Goal: Transaction & Acquisition: Obtain resource

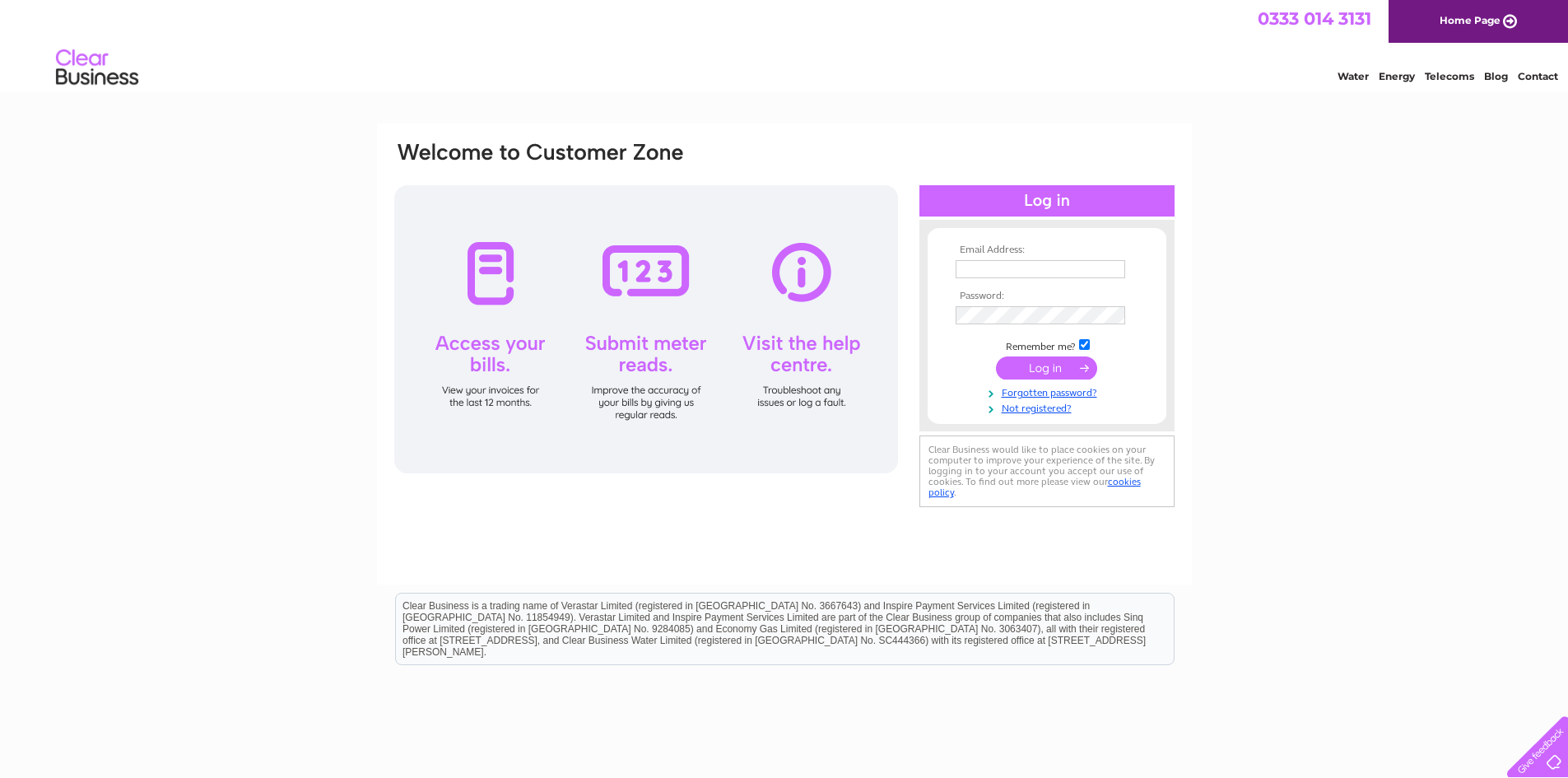
type input "info@est14.uk"
click at [1050, 365] on input "submit" at bounding box center [1046, 368] width 101 height 23
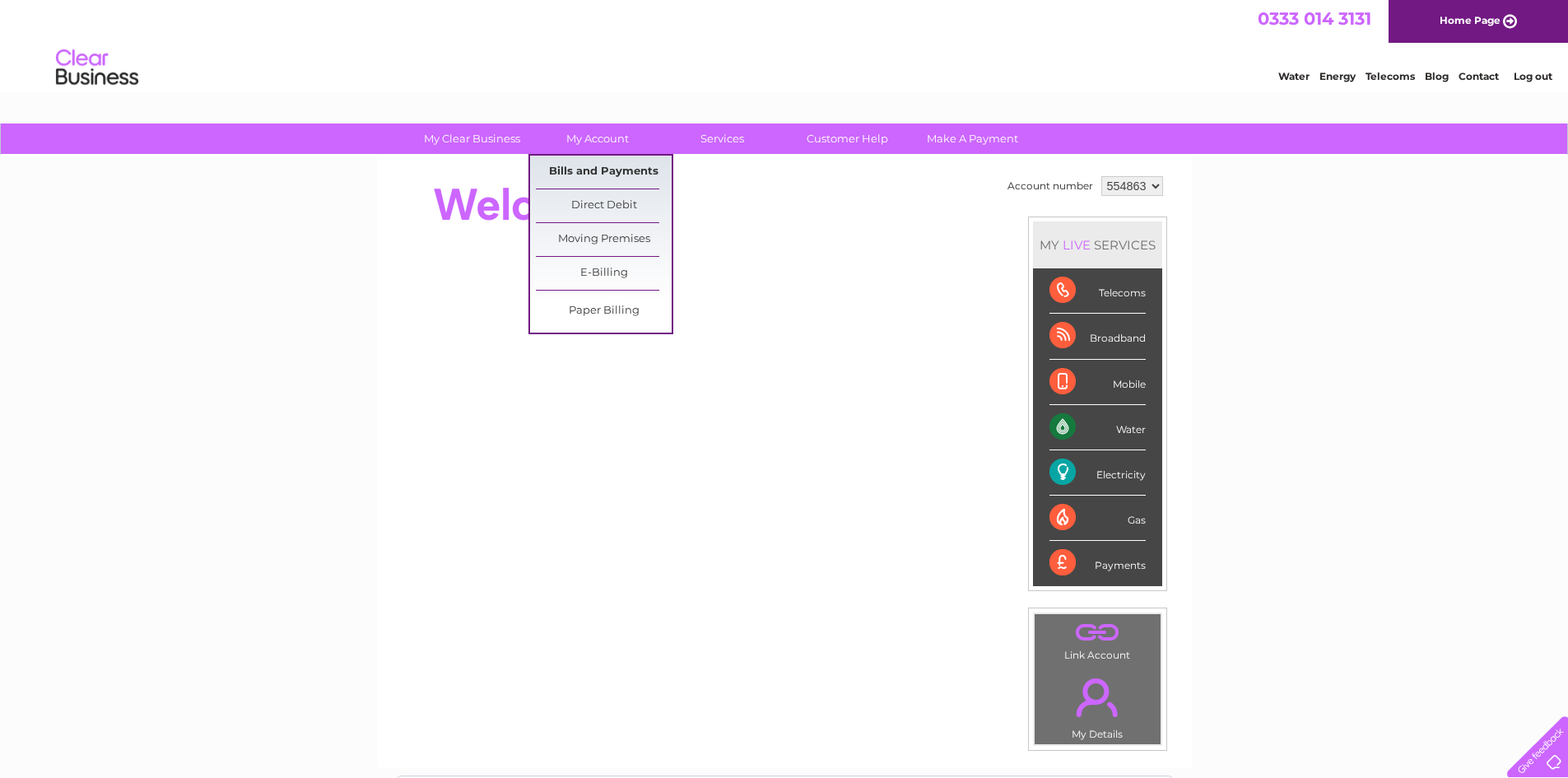
click at [579, 163] on link "Bills and Payments" at bounding box center [604, 172] width 136 height 33
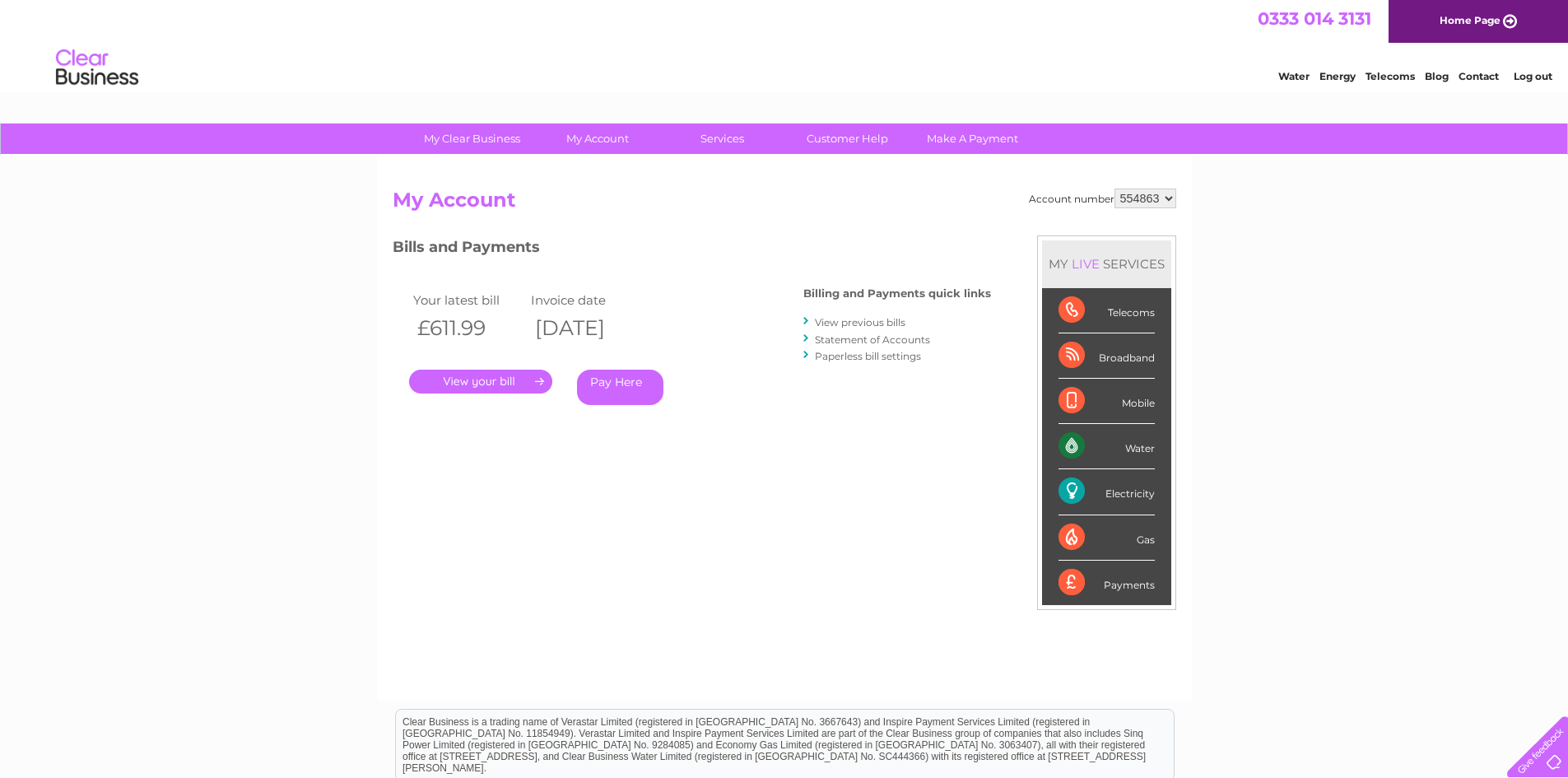
click at [493, 377] on link "." at bounding box center [481, 381] width 143 height 24
click at [877, 321] on link "View previous bills" at bounding box center [860, 323] width 90 height 13
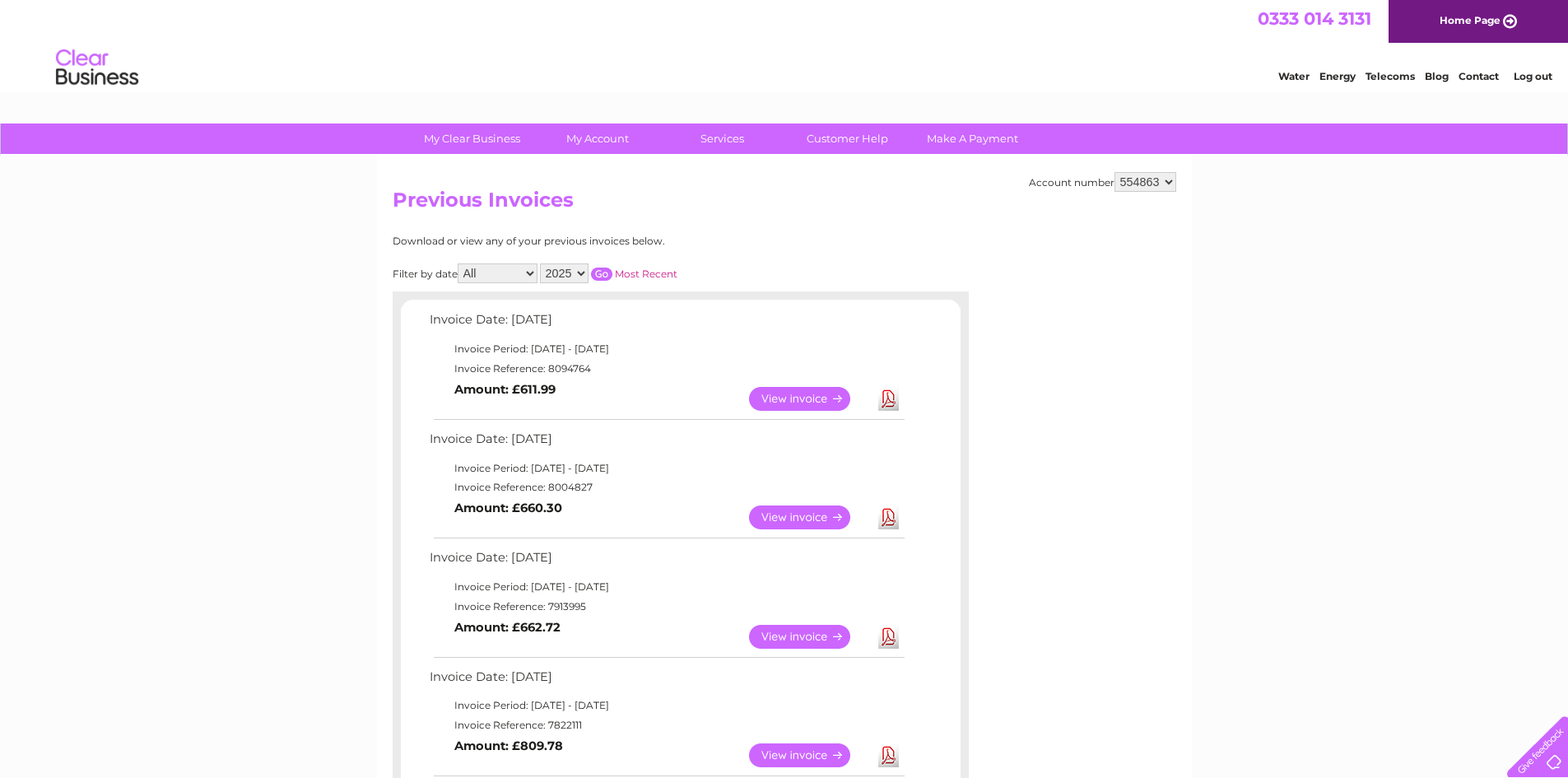
click at [798, 641] on link "View" at bounding box center [809, 637] width 121 height 24
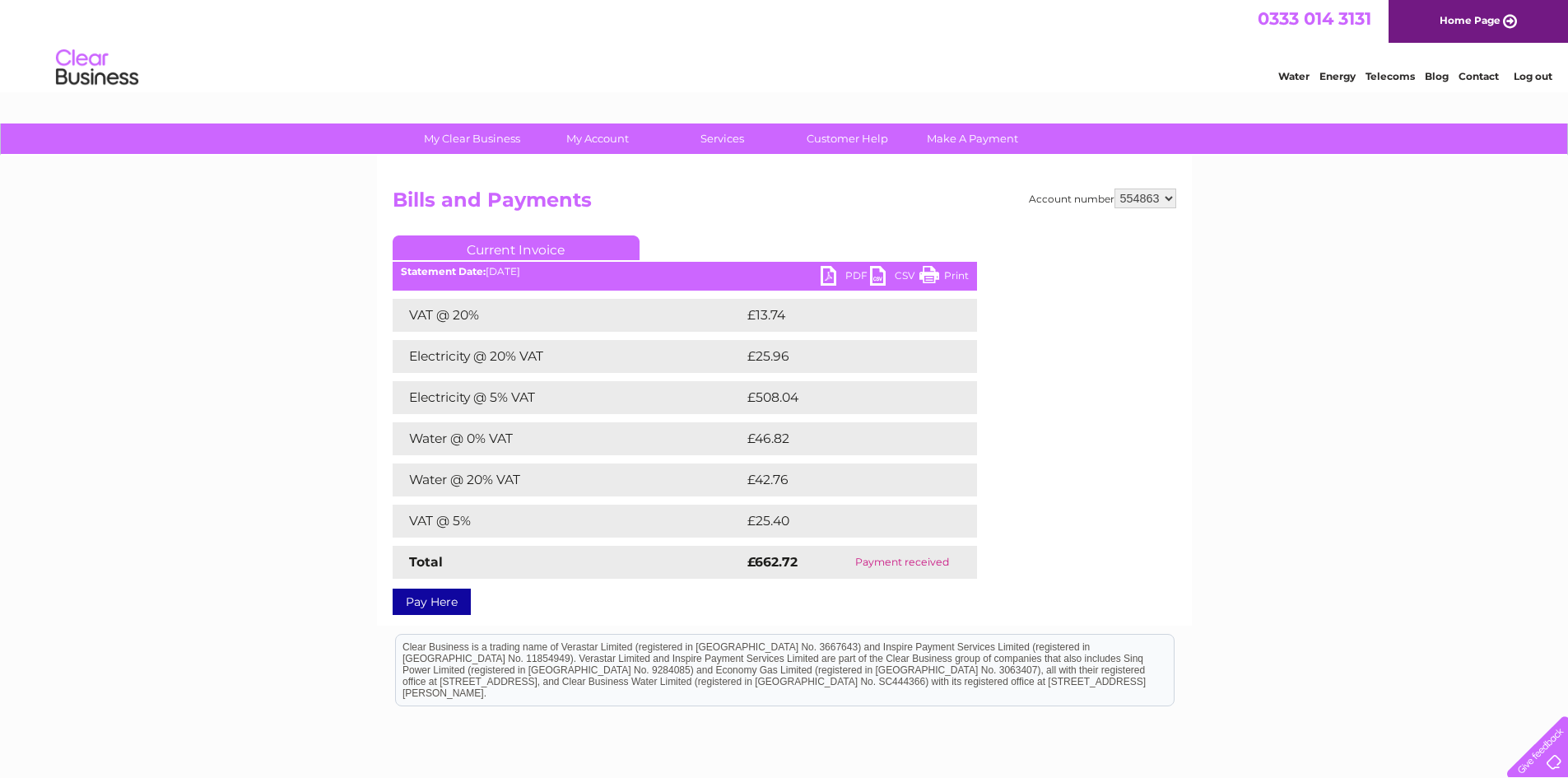
click at [873, 273] on link "CSV" at bounding box center [895, 277] width 49 height 24
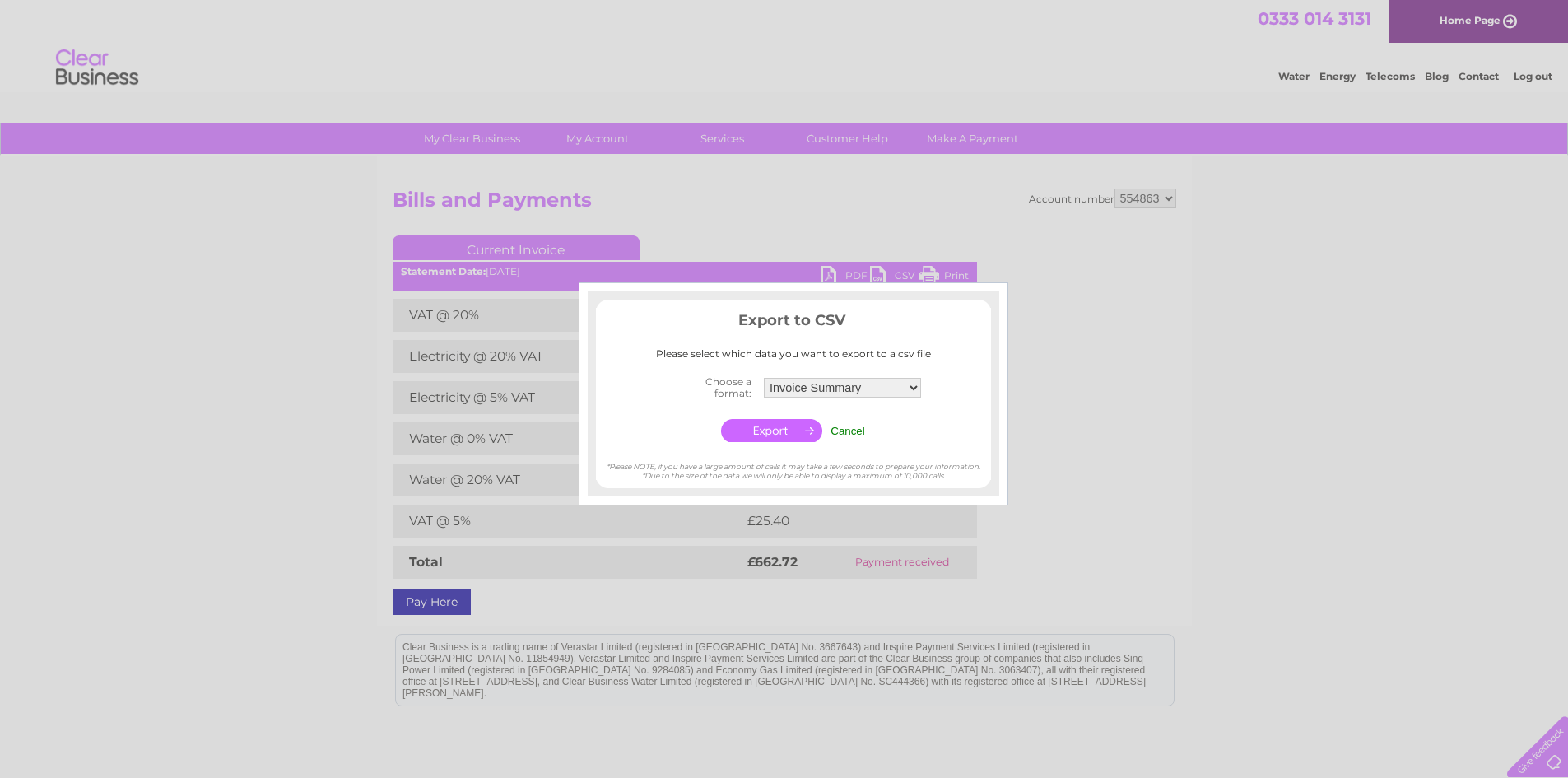
click at [1066, 453] on div at bounding box center [784, 389] width 1568 height 778
click at [848, 426] on input "Cancel" at bounding box center [847, 431] width 35 height 13
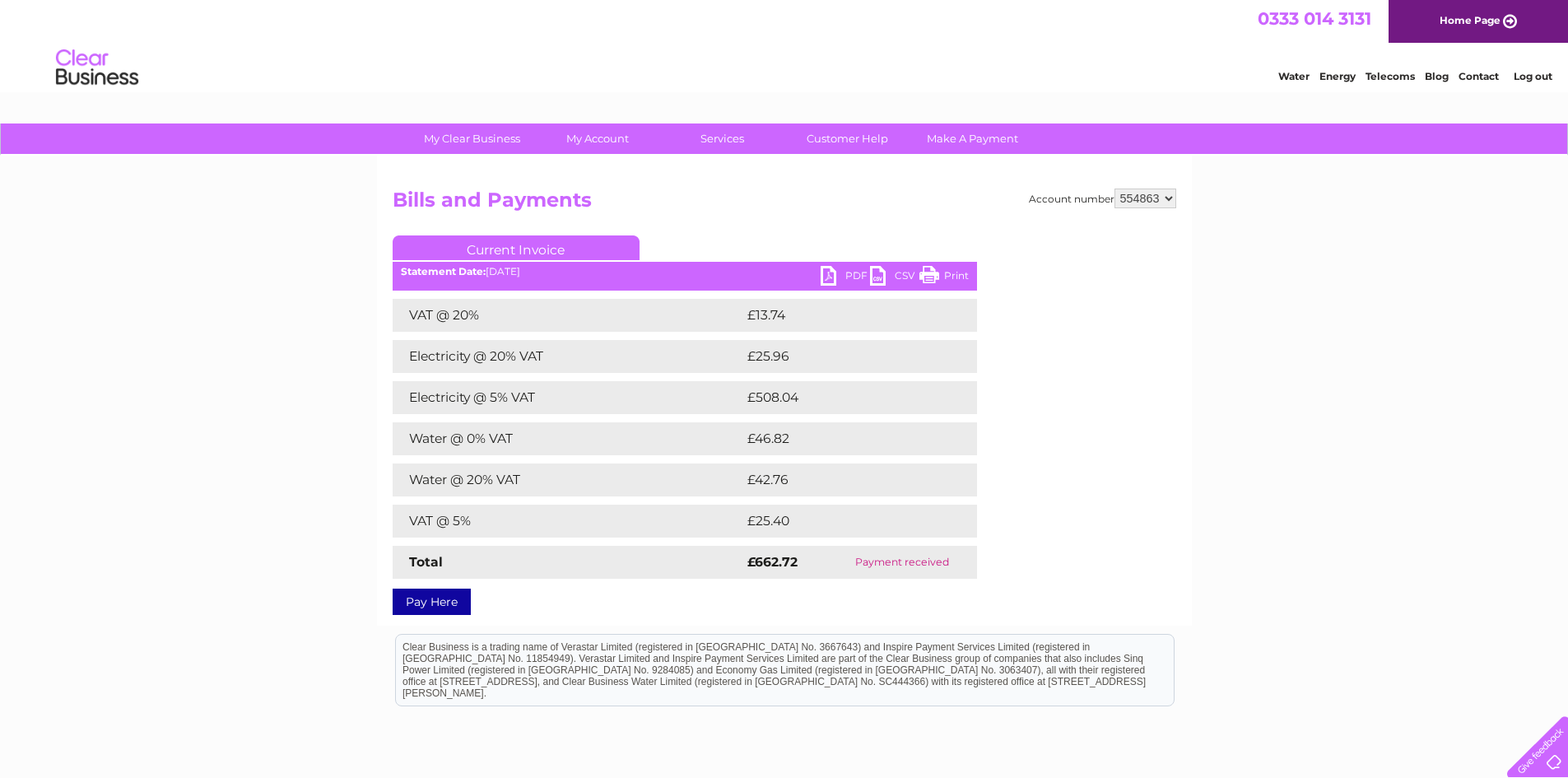
click at [821, 270] on link "PDF" at bounding box center [846, 277] width 49 height 24
